Goal: Find specific page/section: Find specific page/section

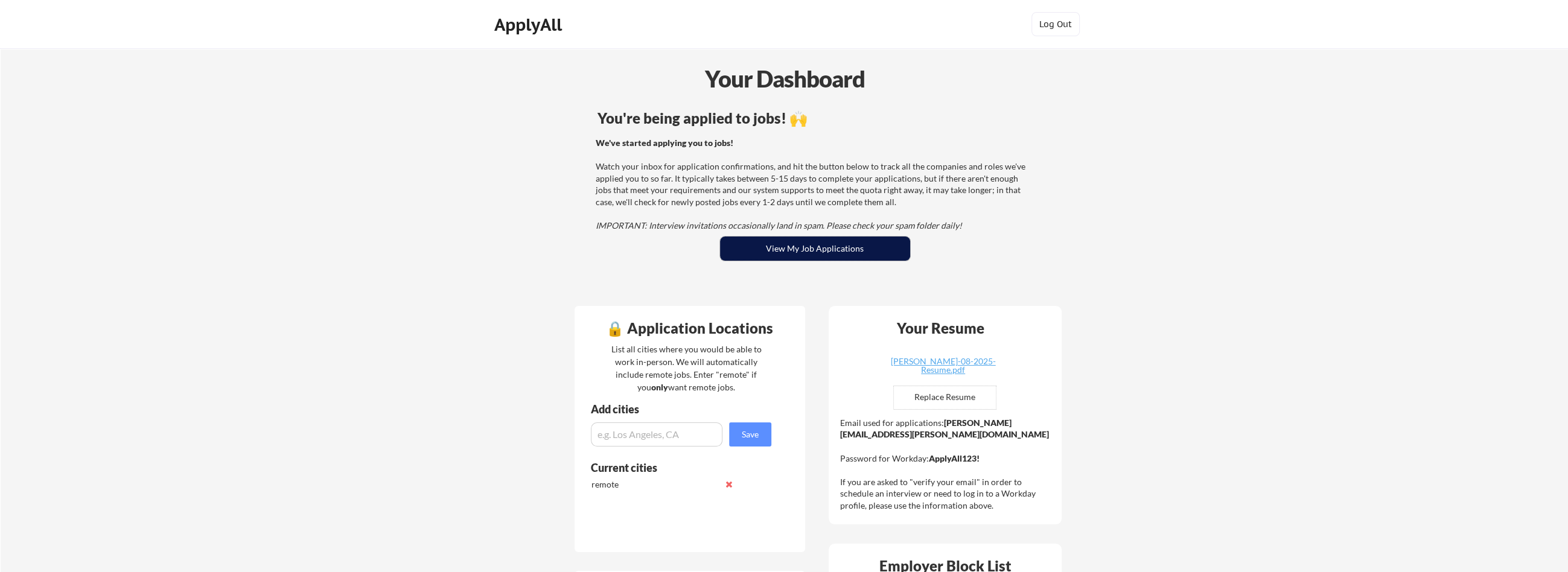
click at [738, 259] on button "View My Job Applications" at bounding box center [815, 248] width 190 height 24
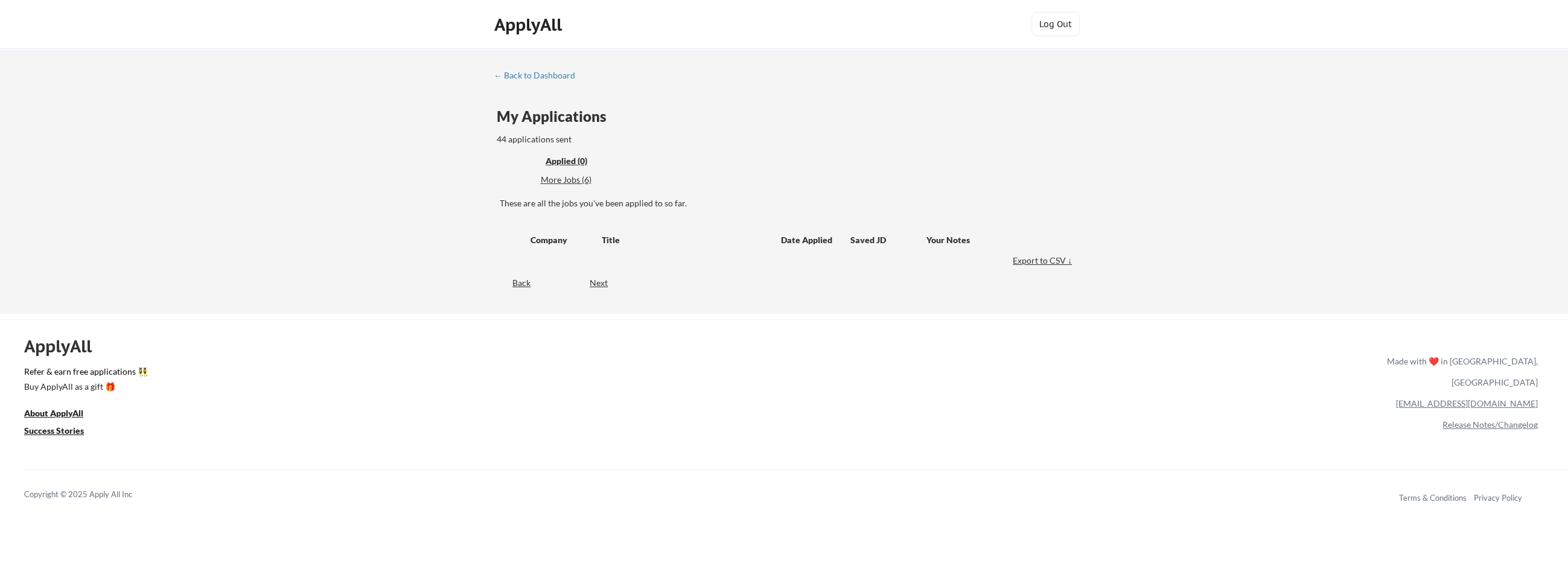
click at [585, 180] on div "More Jobs (6)" at bounding box center [584, 179] width 88 height 12
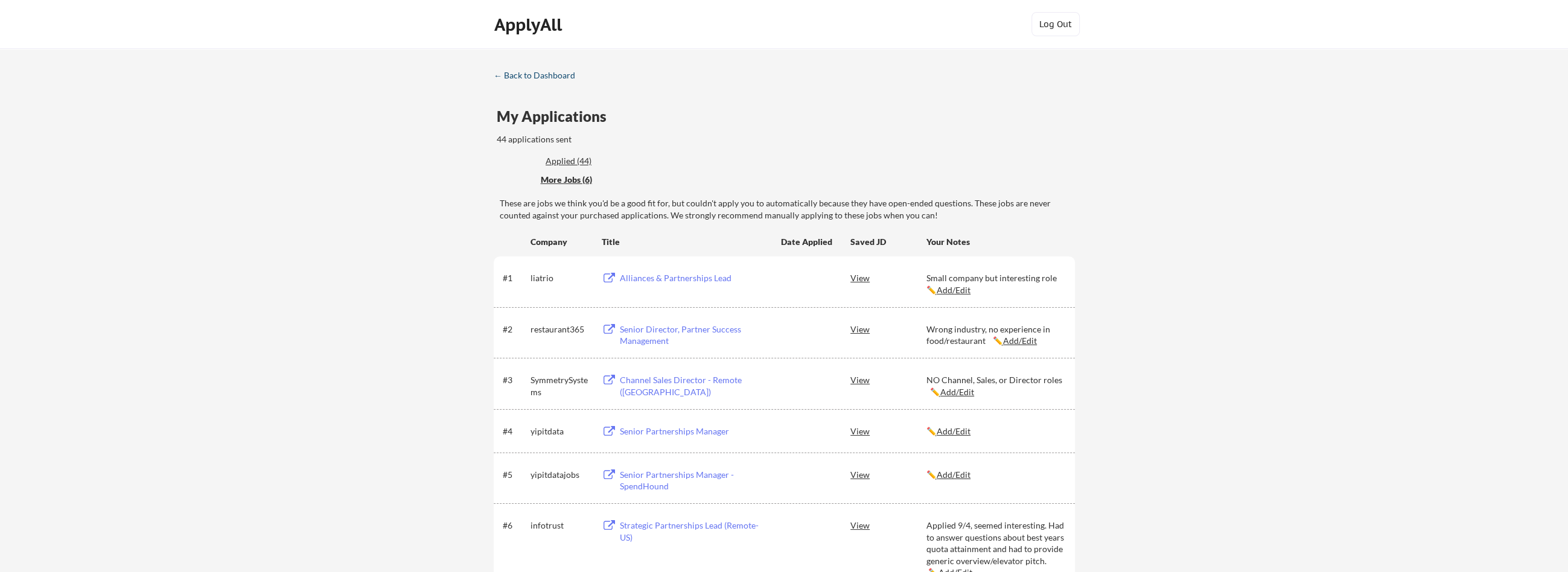
click at [535, 78] on div "← Back to Dashboard" at bounding box center [539, 75] width 90 height 9
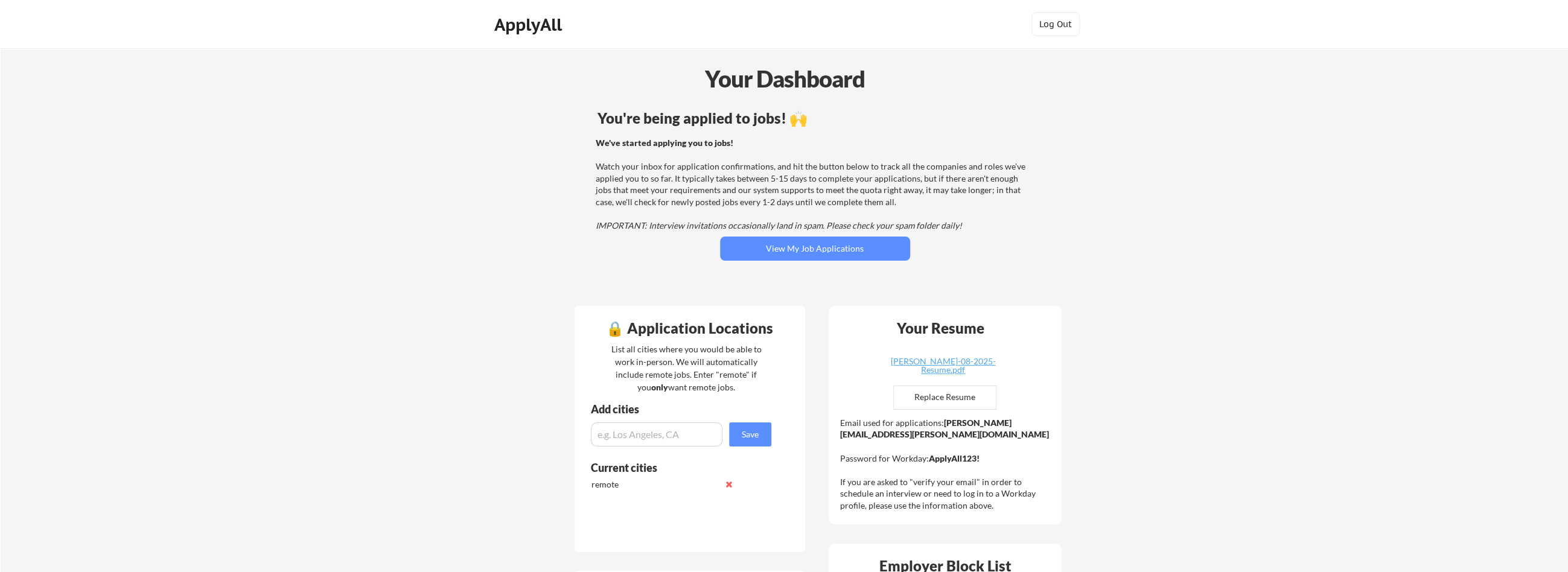
click at [280, 67] on div "Your Dashboard" at bounding box center [784, 78] width 1567 height 34
